Goal: Book appointment/travel/reservation

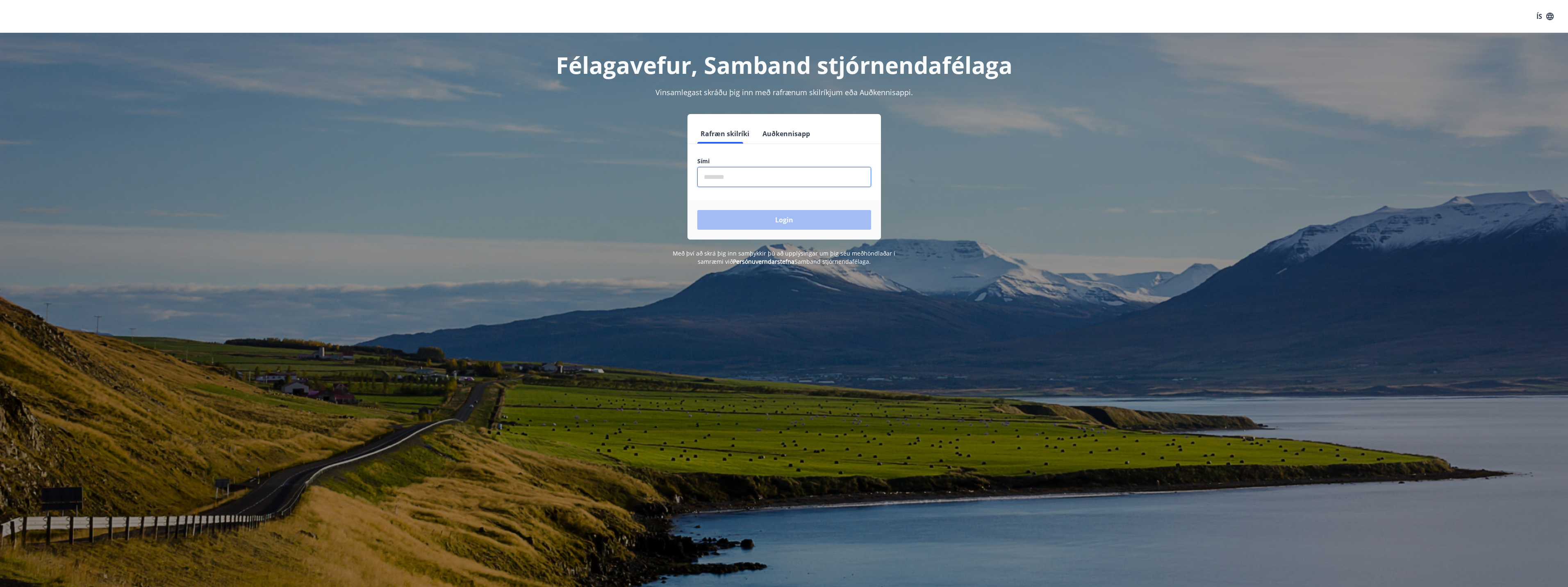
click at [802, 176] on input "phone" at bounding box center [784, 177] width 174 height 20
type input "********"
click at [698, 210] on button "Login" at bounding box center [784, 220] width 174 height 20
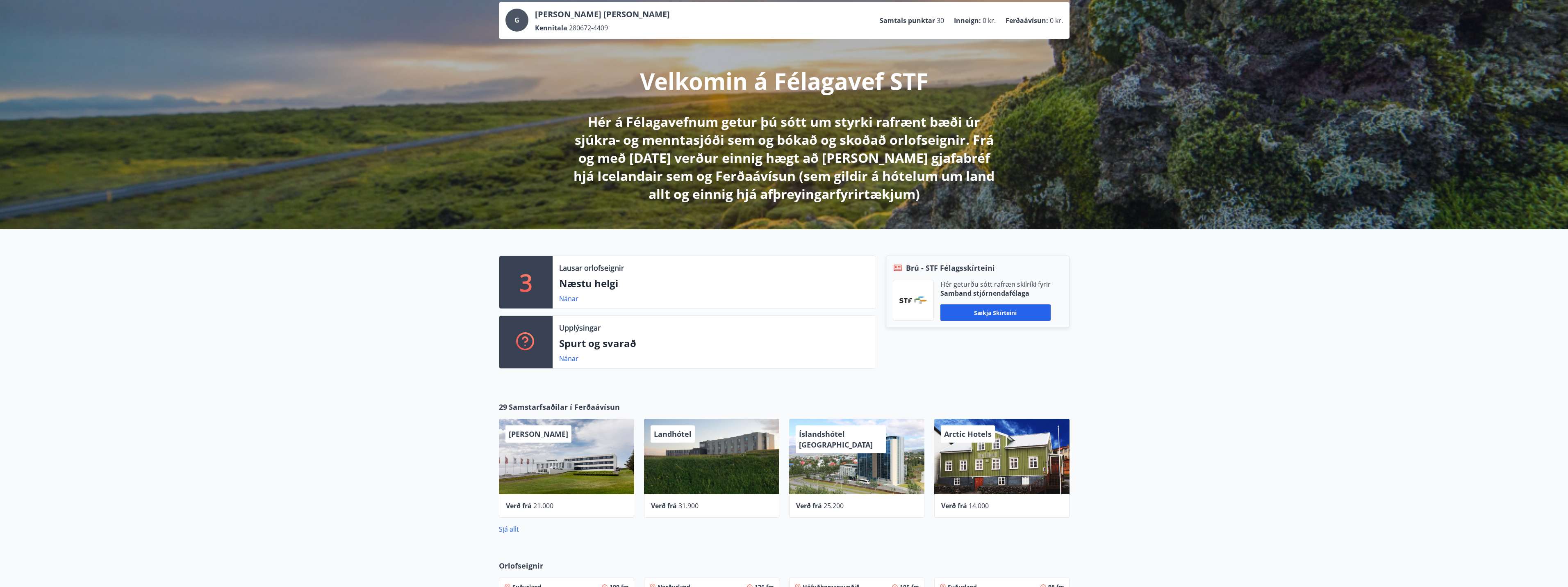
scroll to position [123, 0]
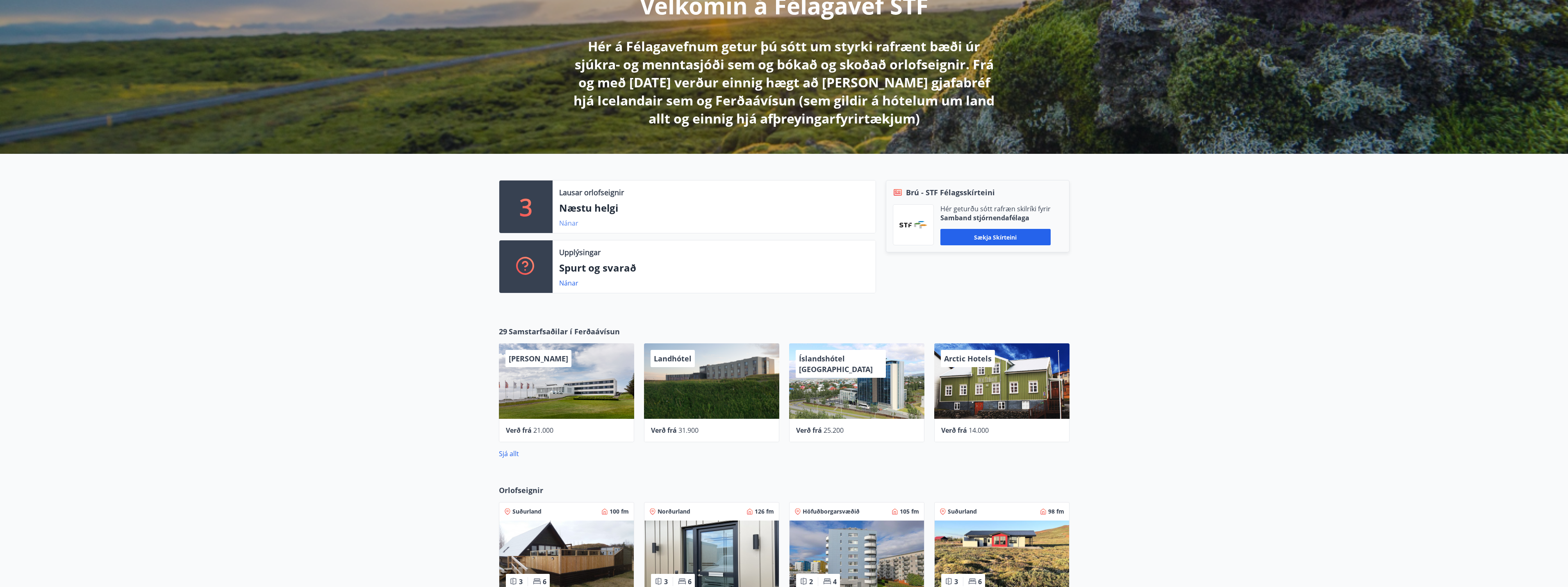
click at [569, 223] on link "Nánar" at bounding box center [568, 223] width 19 height 9
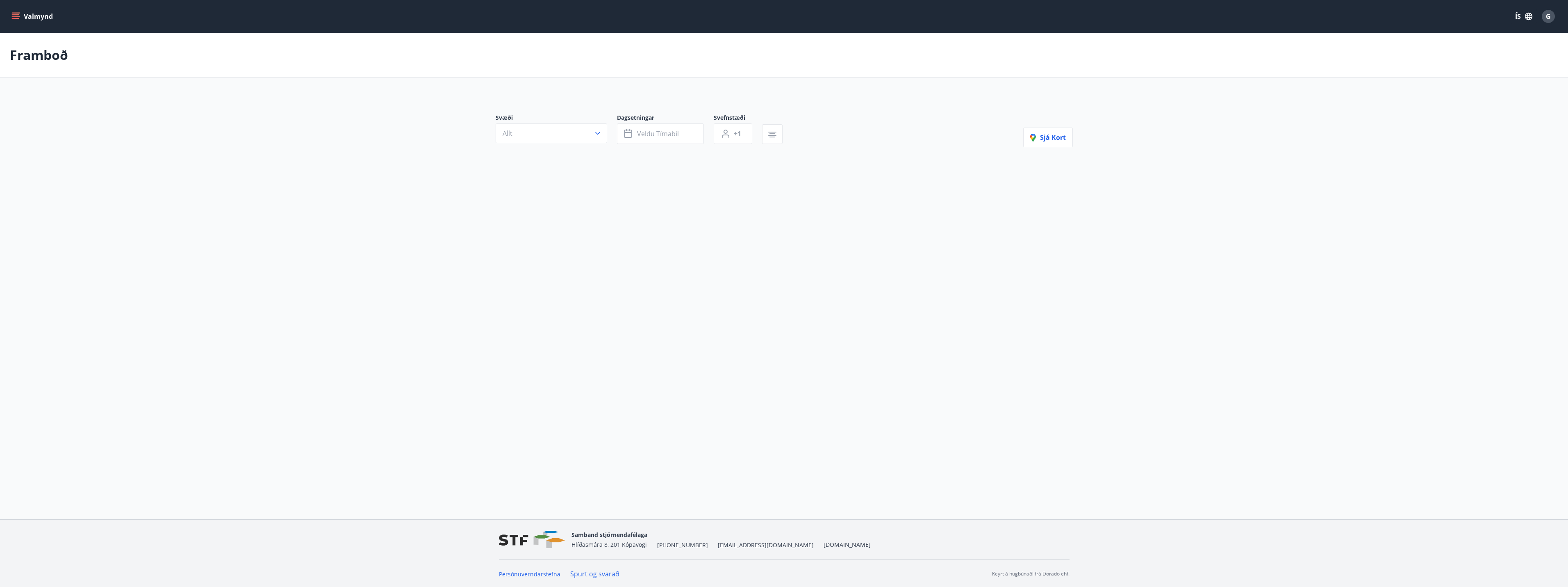
type input "*"
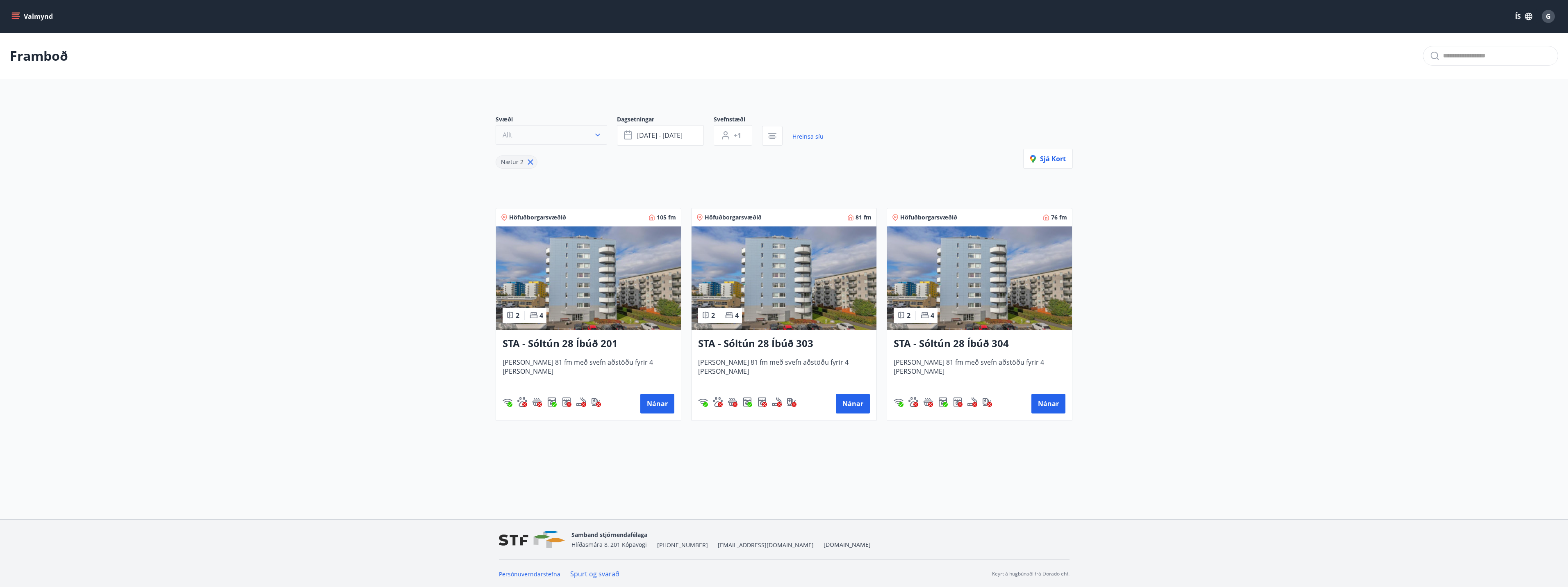
click at [594, 136] on icon "button" at bounding box center [597, 135] width 8 height 8
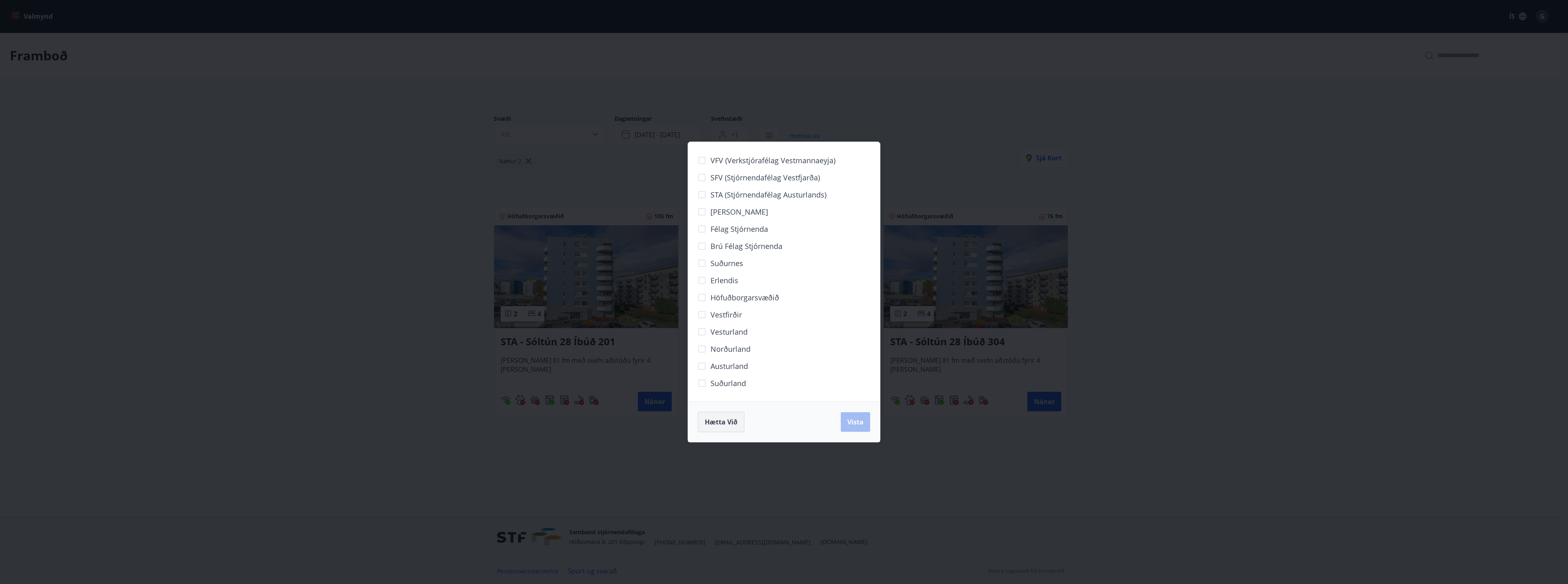
click at [731, 424] on span "Hætta við" at bounding box center [721, 422] width 33 height 9
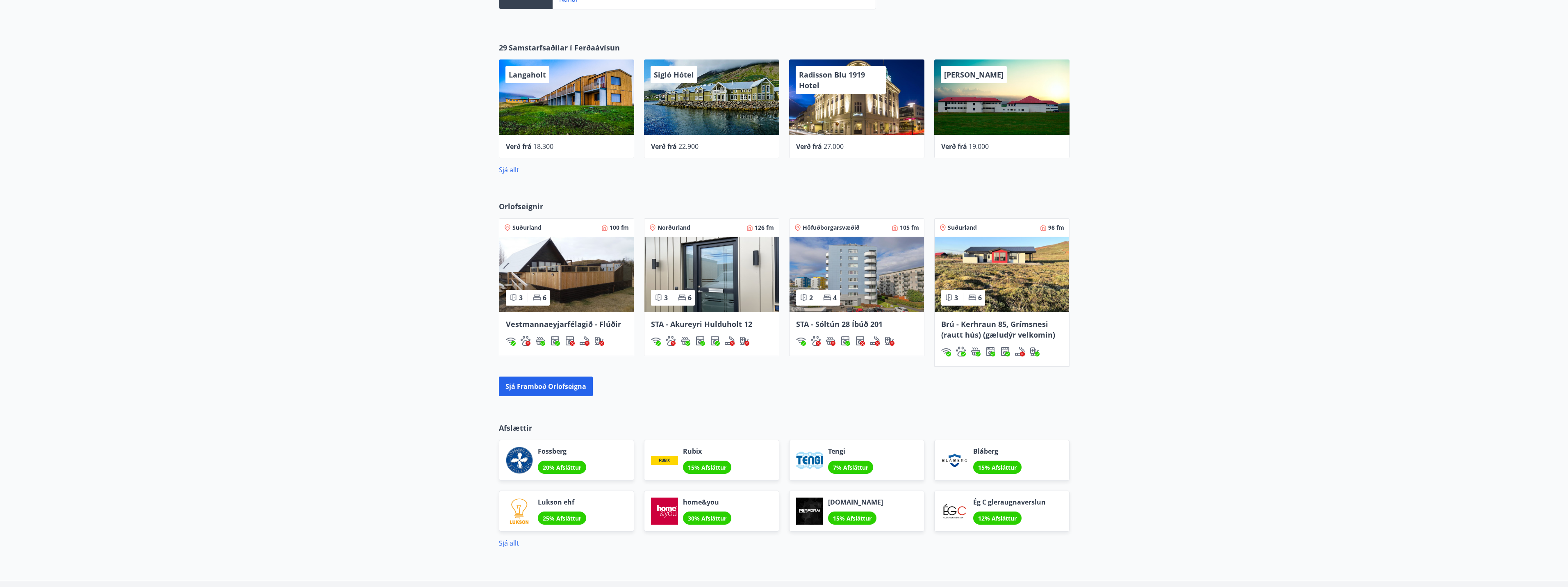
scroll to position [410, 0]
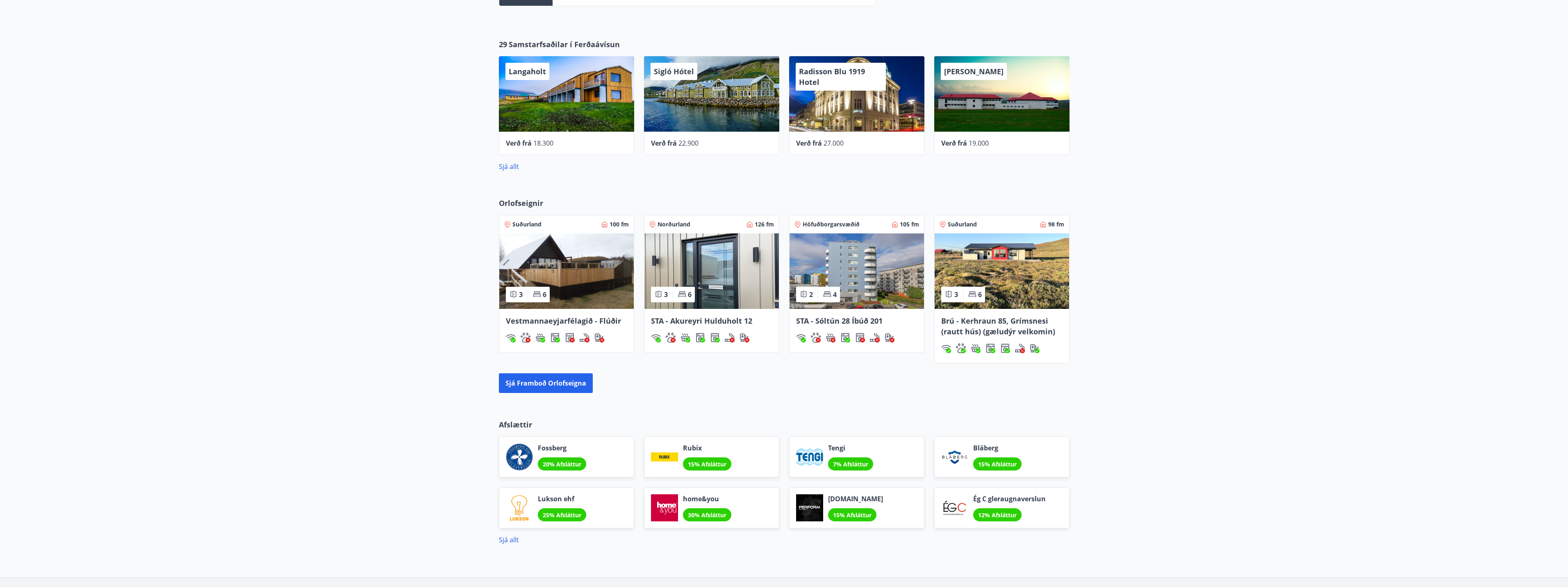
click at [1012, 324] on span "Brú - Kerhraun 85, Grímsnesi (rautt hús) (gæludýr velkomin)" at bounding box center [998, 326] width 114 height 21
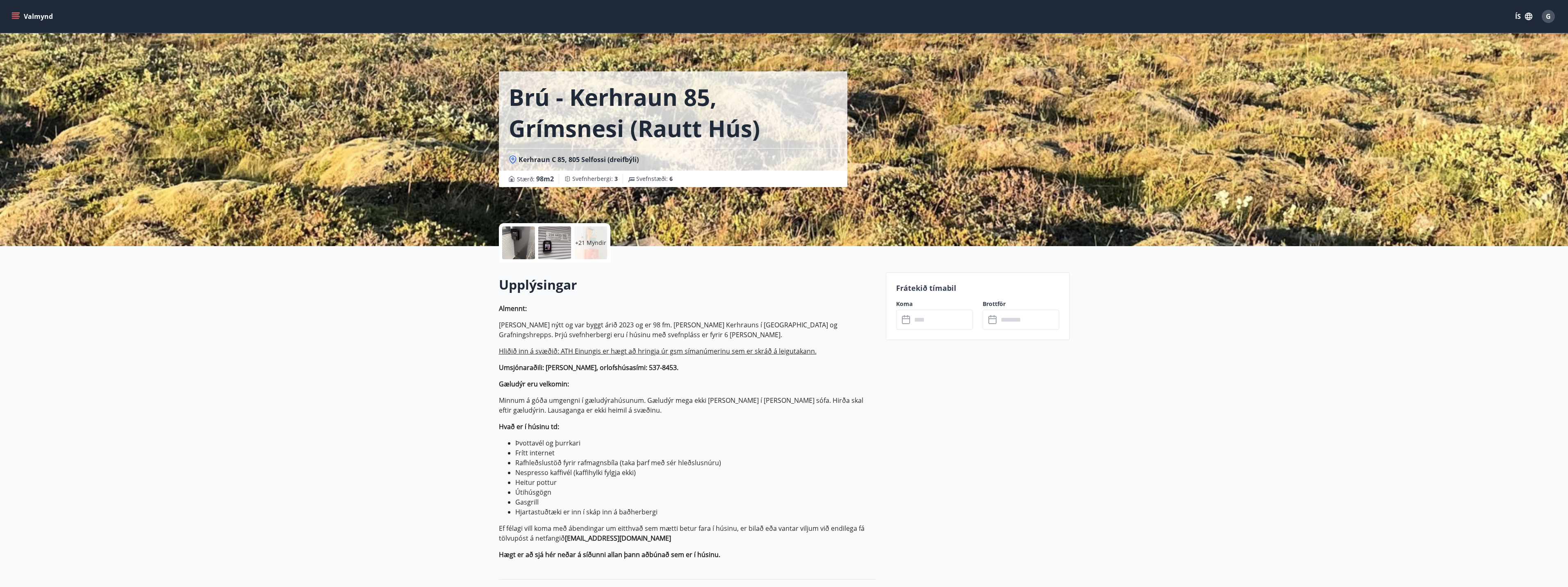
click at [516, 244] on div at bounding box center [519, 243] width 33 height 33
